Goal: Task Accomplishment & Management: Manage account settings

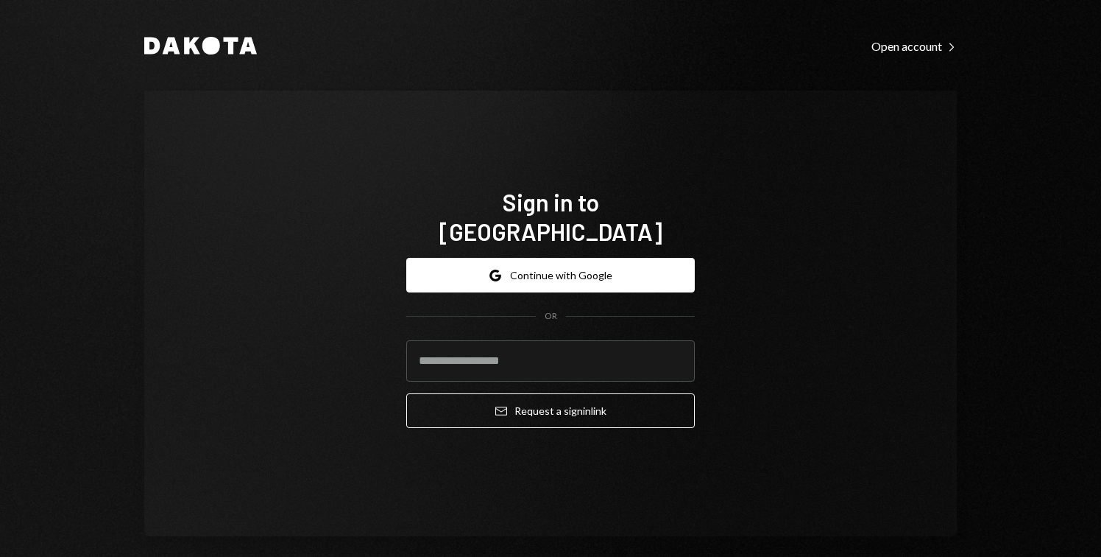
click at [529, 269] on button "Google Continue with Google" at bounding box center [550, 275] width 289 height 35
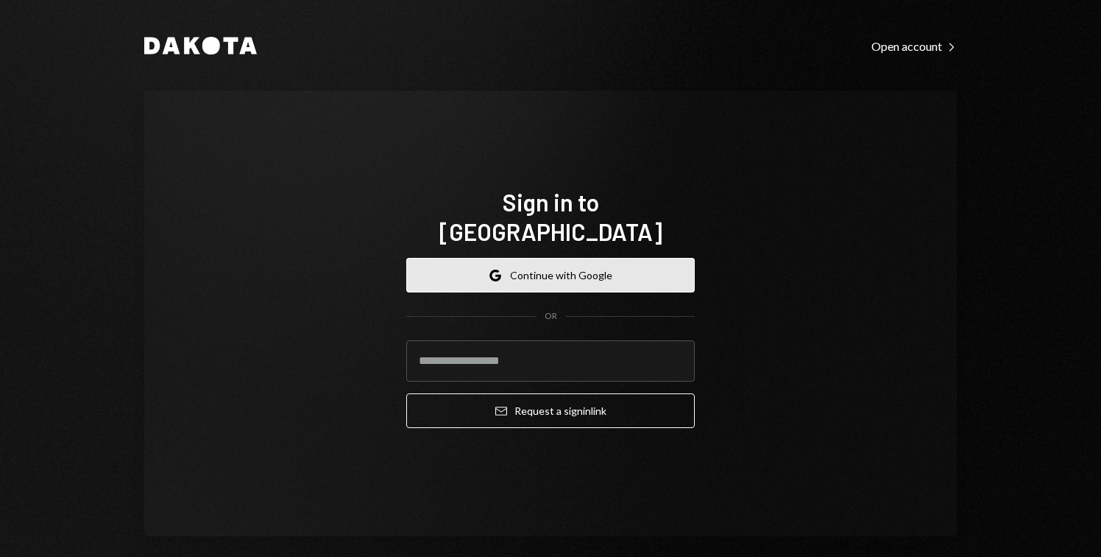
click at [530, 258] on button "Google Continue with Google" at bounding box center [550, 275] width 289 height 35
